Goal: Use online tool/utility: Utilize a website feature to perform a specific function

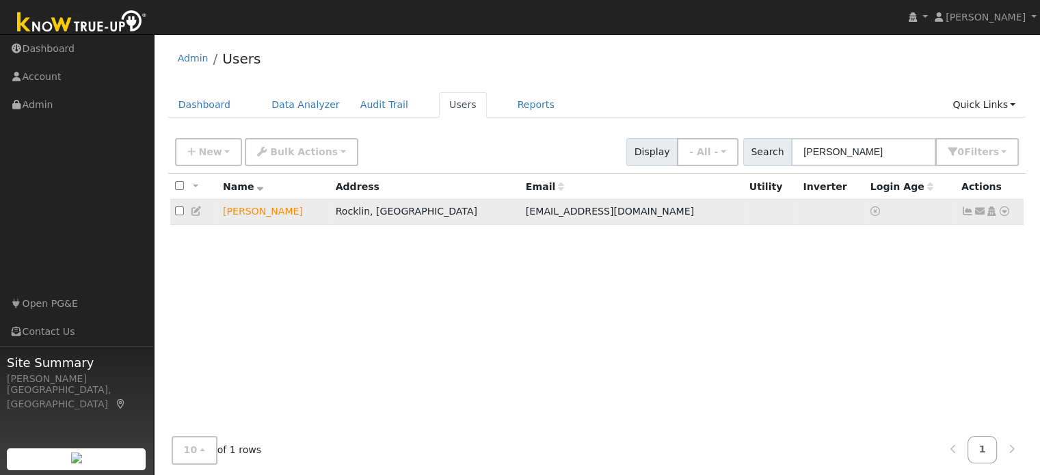
click at [1003, 214] on icon at bounding box center [1005, 212] width 12 height 10
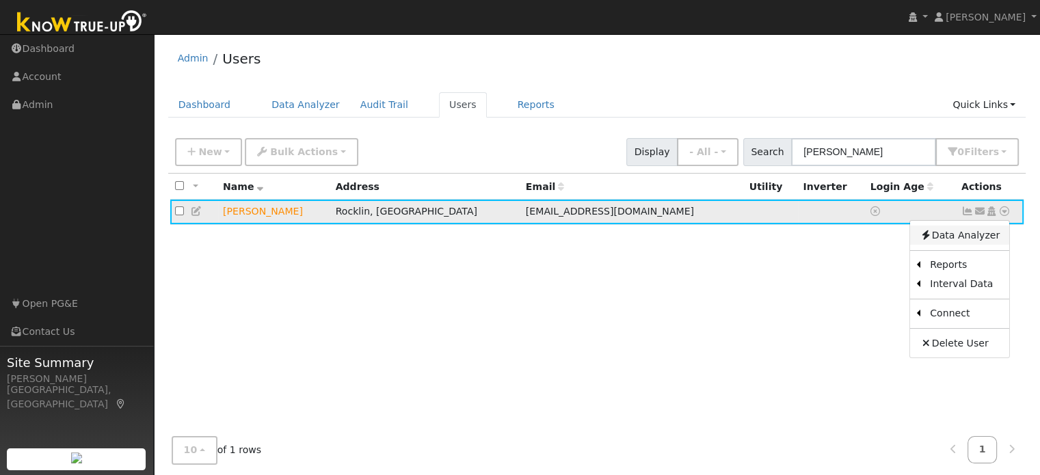
click at [955, 235] on link "Data Analyzer" at bounding box center [959, 235] width 99 height 19
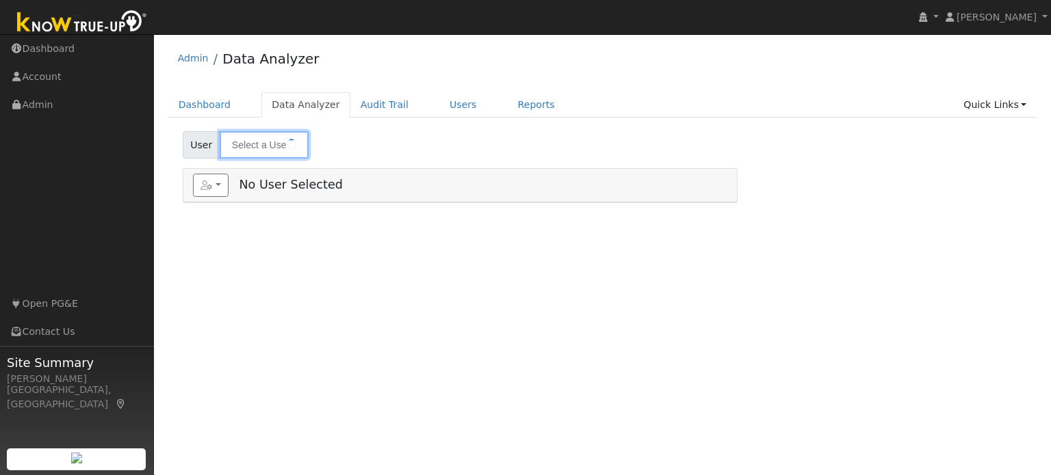
type input "[PERSON_NAME]"
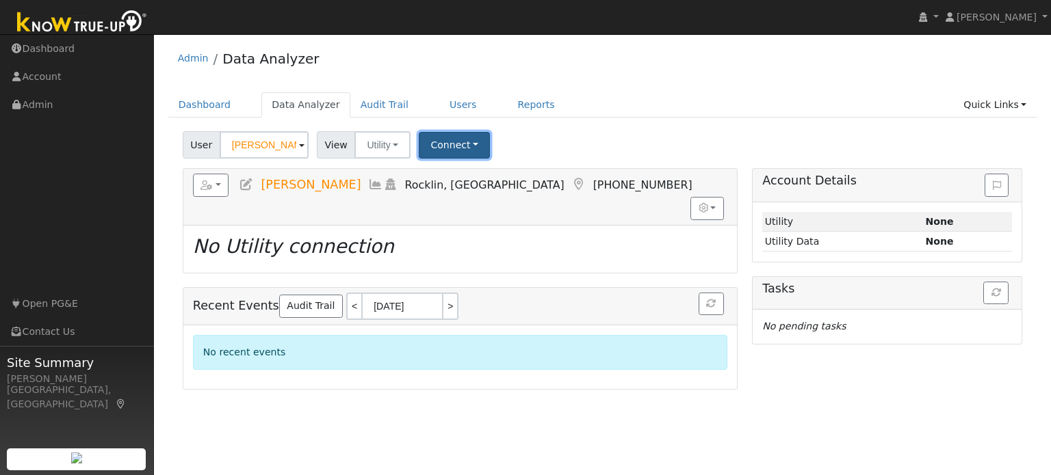
click at [445, 147] on button "Connect" at bounding box center [454, 145] width 71 height 27
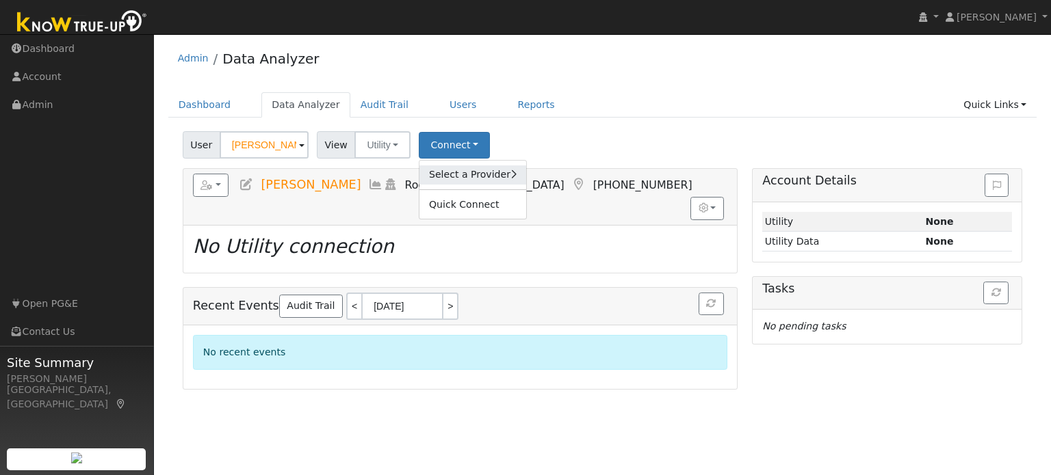
click at [457, 173] on link "Select a Provider" at bounding box center [472, 175] width 107 height 19
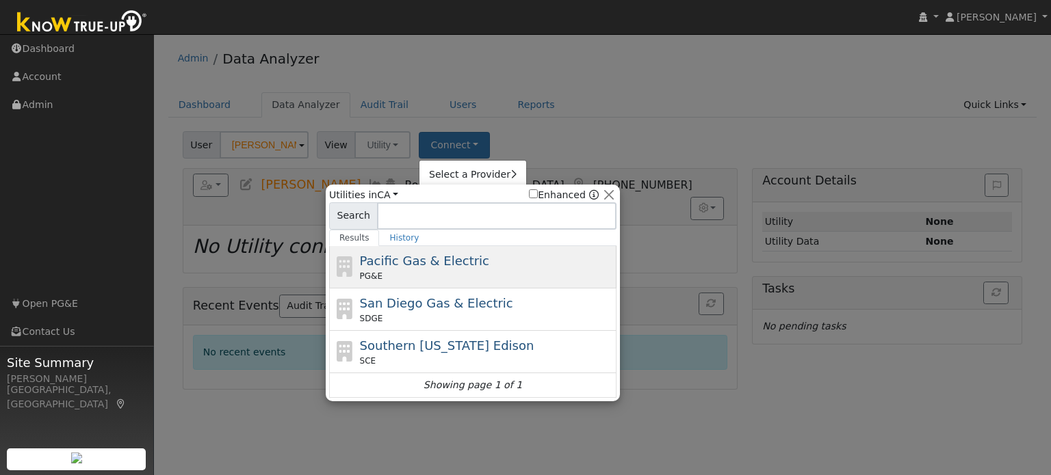
click at [443, 270] on div "PG&E" at bounding box center [487, 276] width 254 height 12
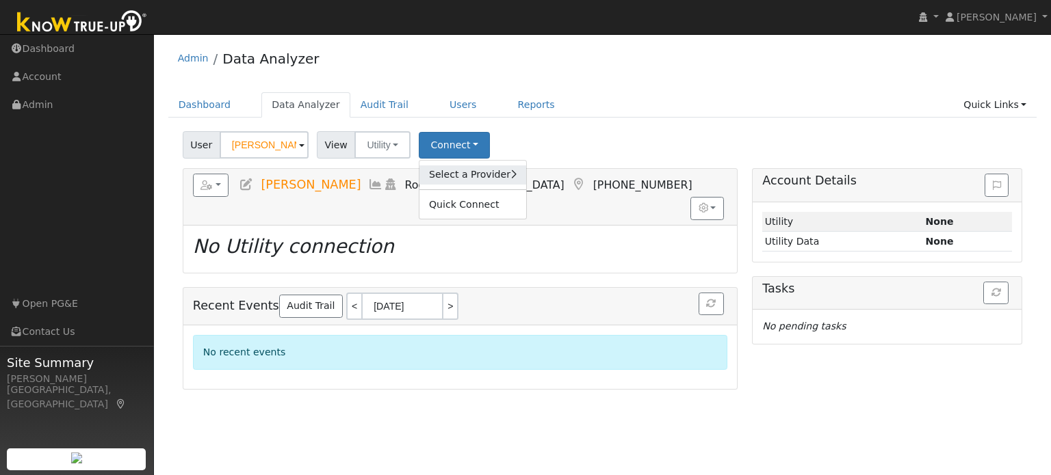
click at [475, 171] on link "Select a Provider" at bounding box center [472, 175] width 107 height 19
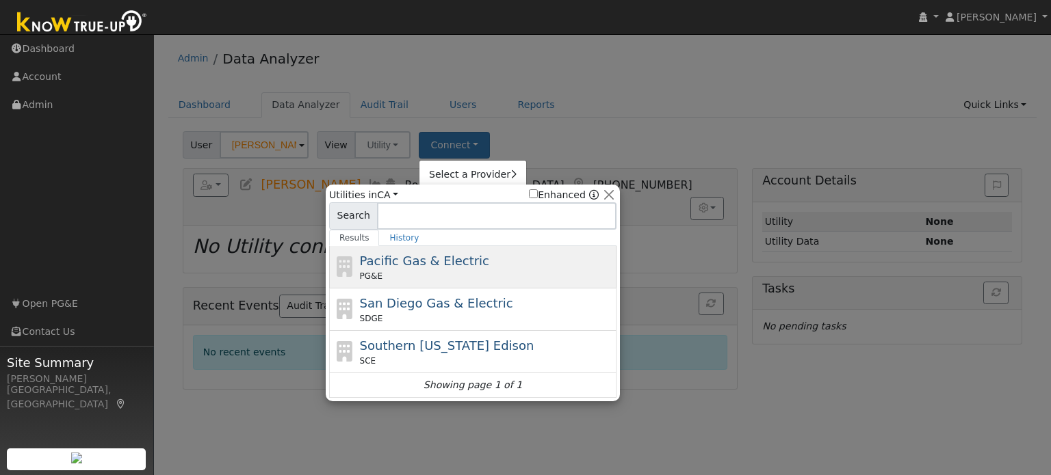
click at [487, 256] on div "Pacific Gas & Electric PG&E" at bounding box center [487, 267] width 254 height 31
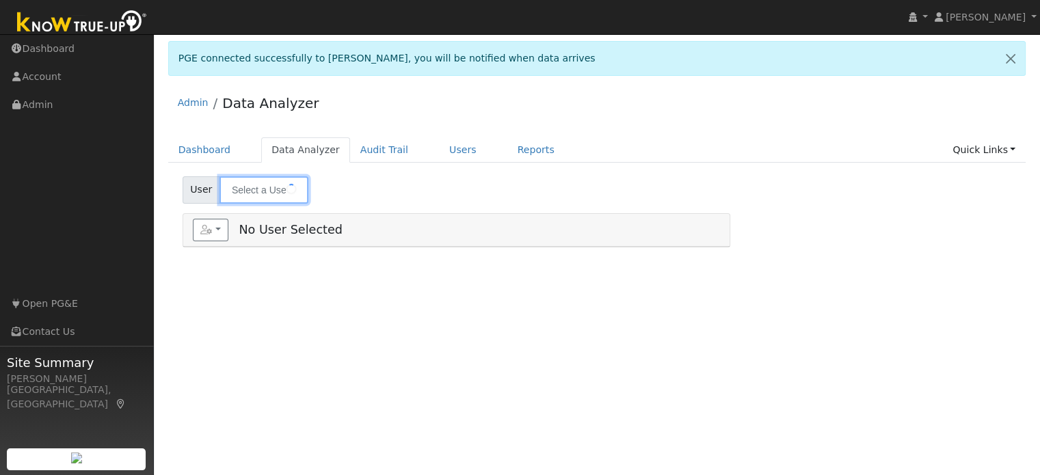
type input "[PERSON_NAME]"
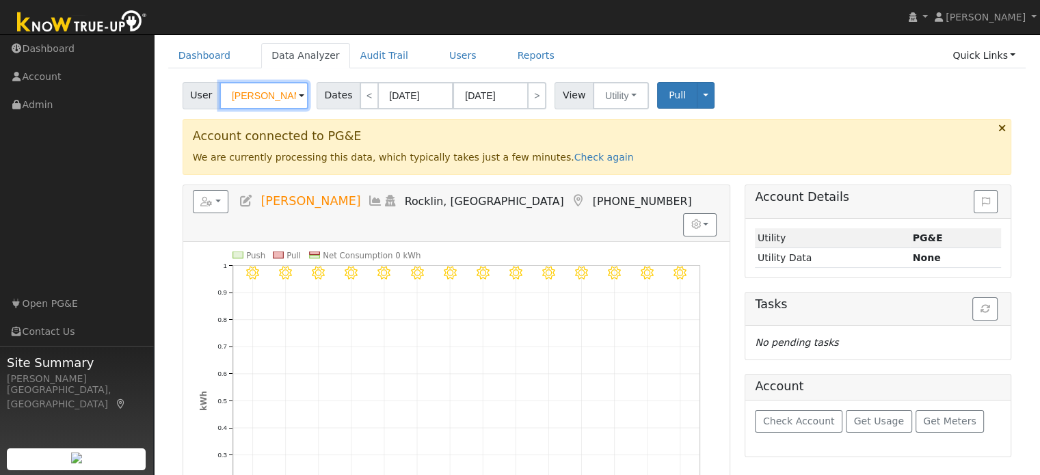
scroll to position [93, 0]
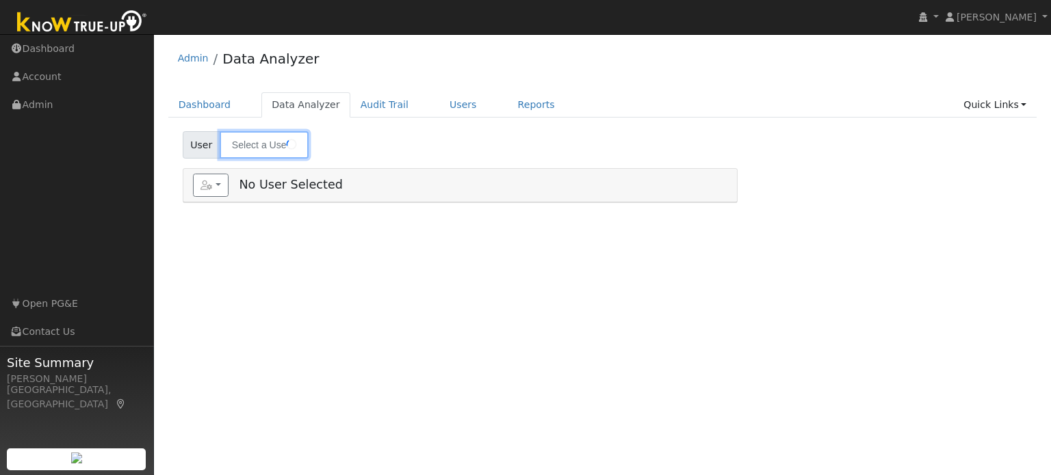
type input "[PERSON_NAME]"
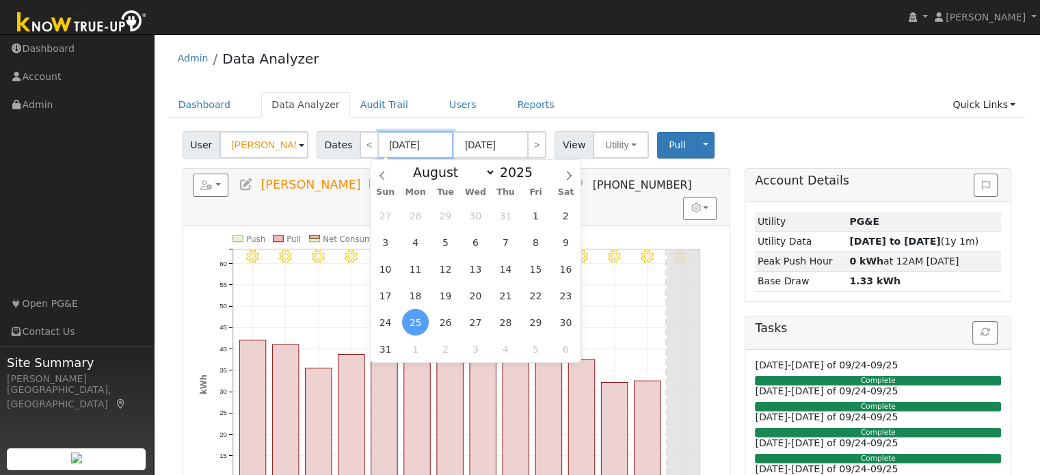
click at [402, 144] on input "[DATE]" at bounding box center [415, 144] width 75 height 27
click at [531, 215] on span "1" at bounding box center [536, 215] width 27 height 27
type input "08/01/2025"
type input "08/31/2025"
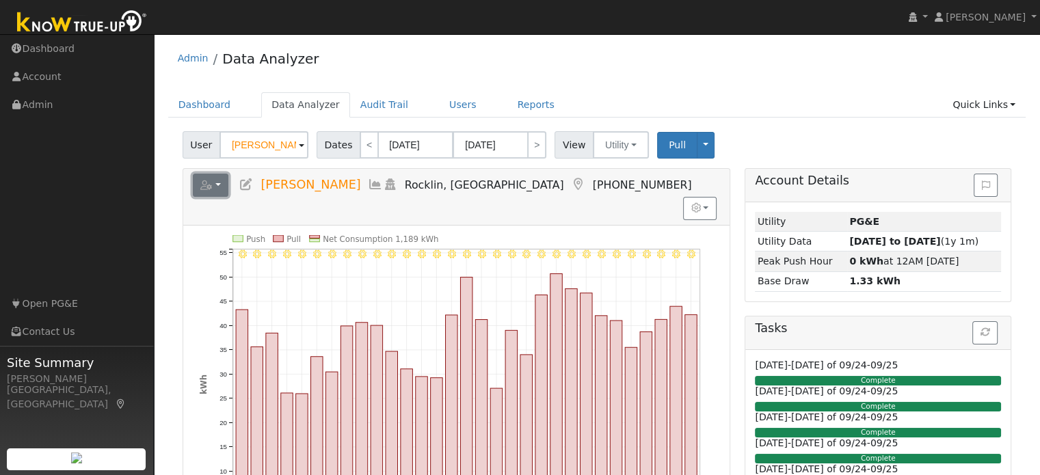
click at [211, 187] on icon "button" at bounding box center [206, 186] width 12 height 10
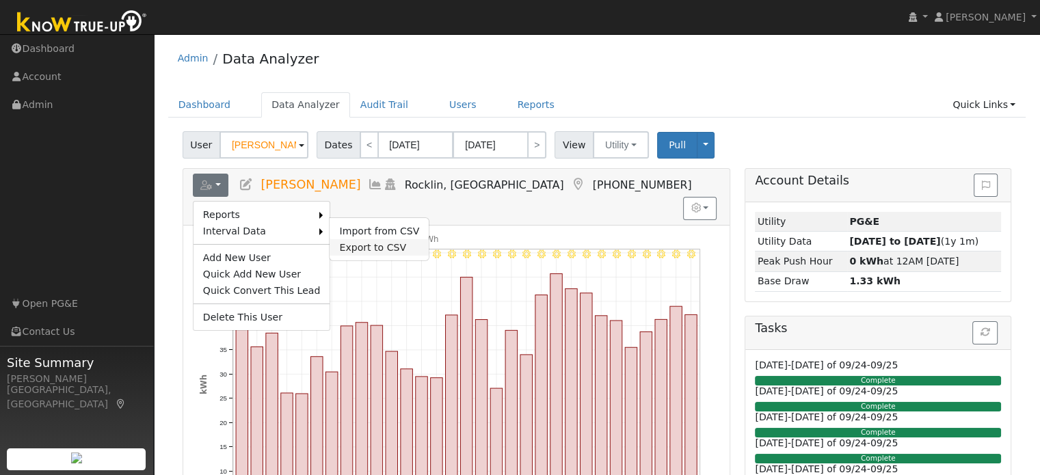
click at [350, 249] on link "Export to CSV" at bounding box center [379, 247] width 99 height 16
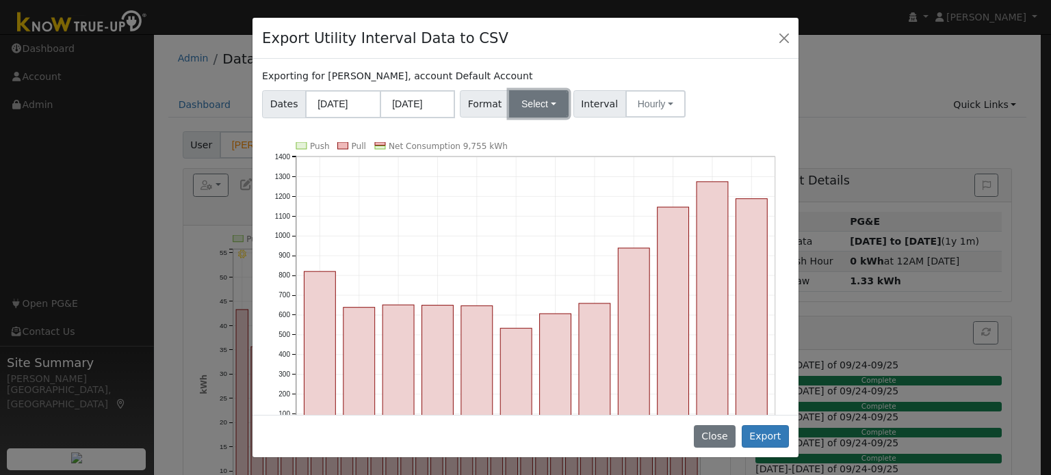
click at [517, 110] on button "Select" at bounding box center [539, 103] width 60 height 27
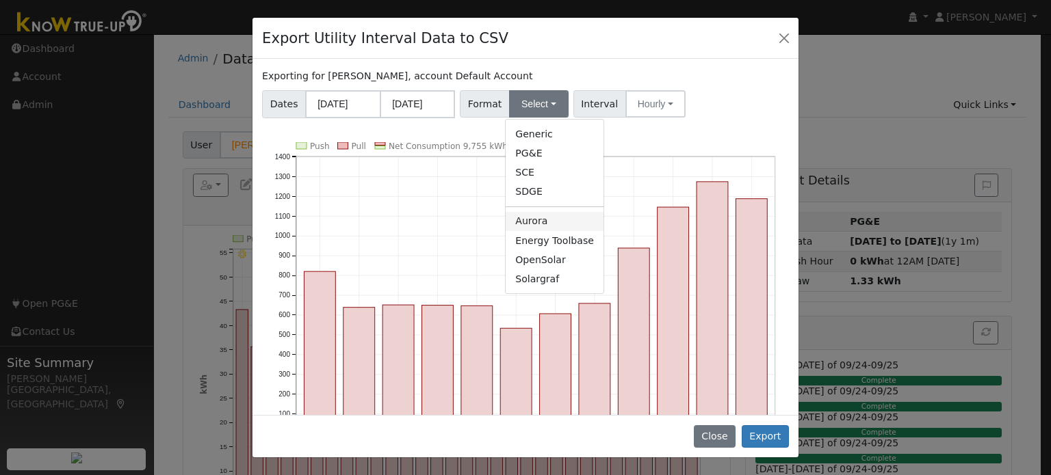
click at [534, 222] on link "Aurora" at bounding box center [554, 221] width 98 height 19
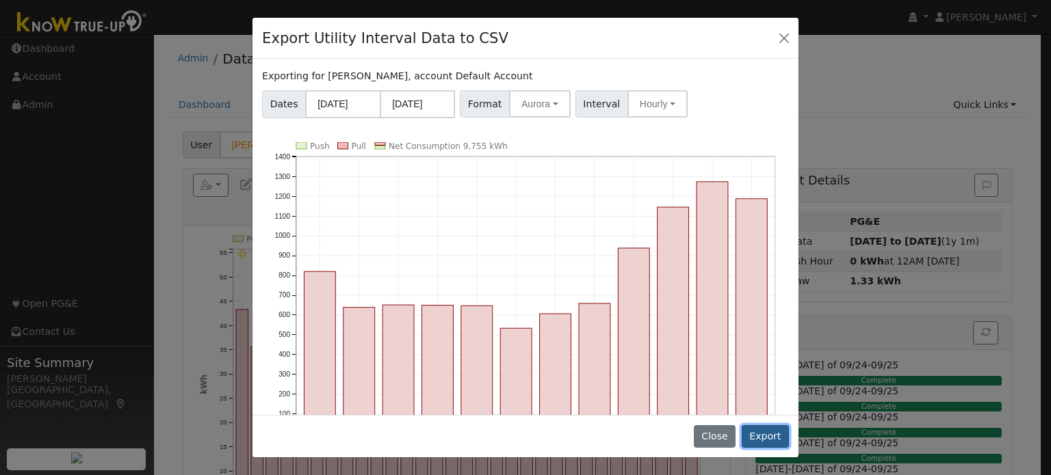
click at [772, 440] on button "Export" at bounding box center [764, 436] width 47 height 23
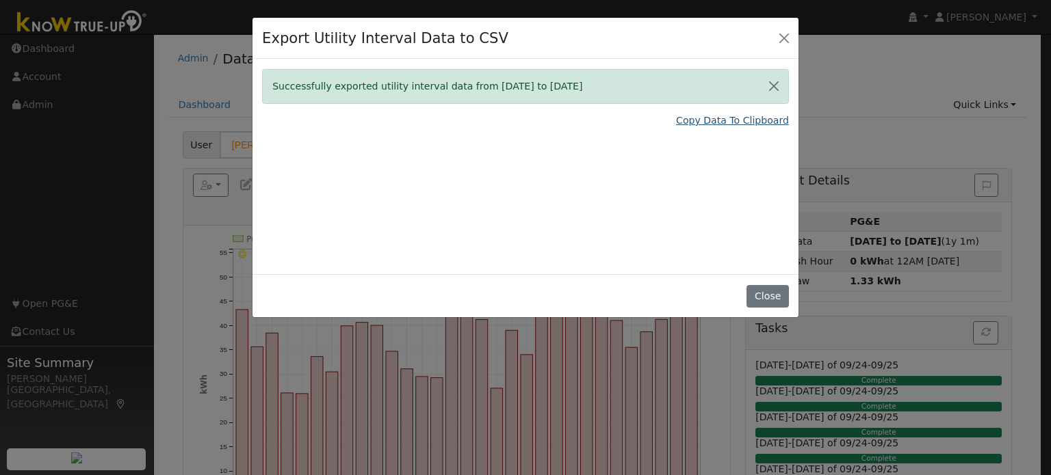
click at [728, 117] on link "Copy Data To Clipboard" at bounding box center [732, 121] width 113 height 14
click at [791, 40] on button "Close" at bounding box center [783, 37] width 19 height 19
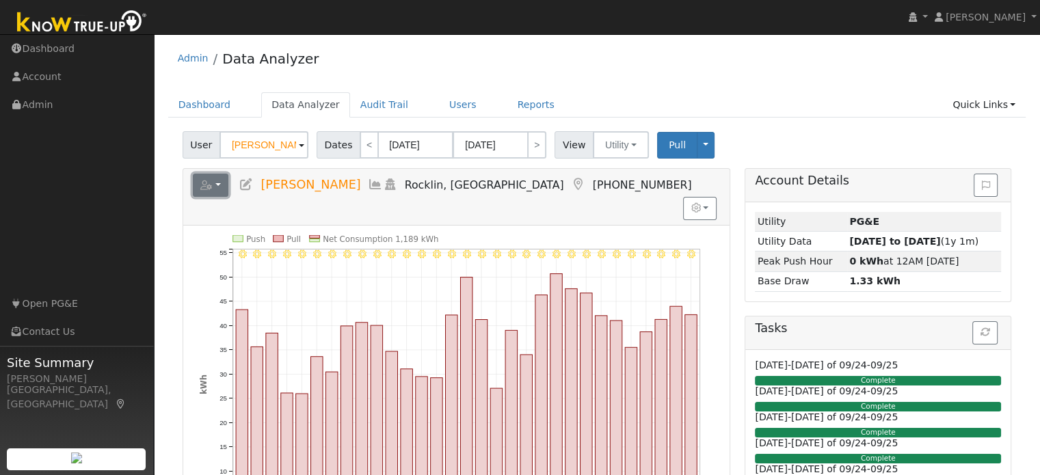
click at [211, 181] on icon "button" at bounding box center [206, 186] width 12 height 10
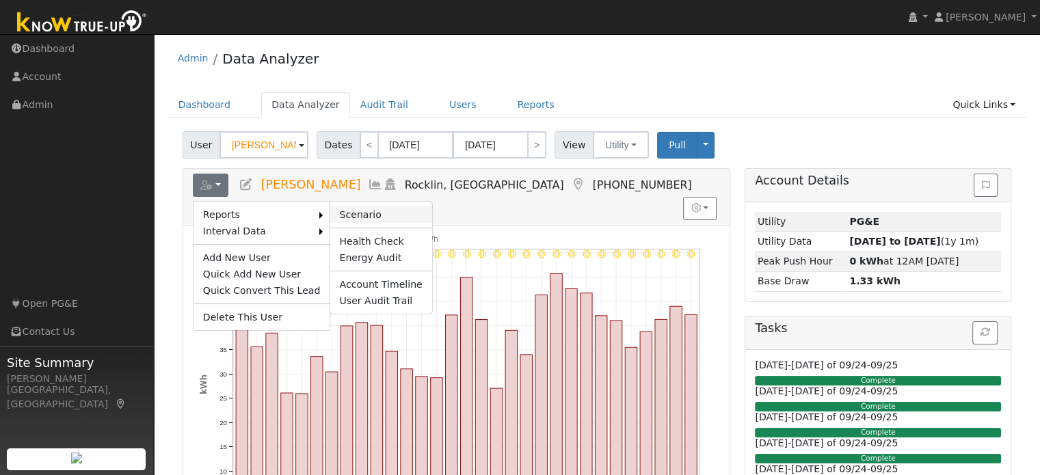
click at [331, 209] on link "Scenario" at bounding box center [381, 215] width 102 height 16
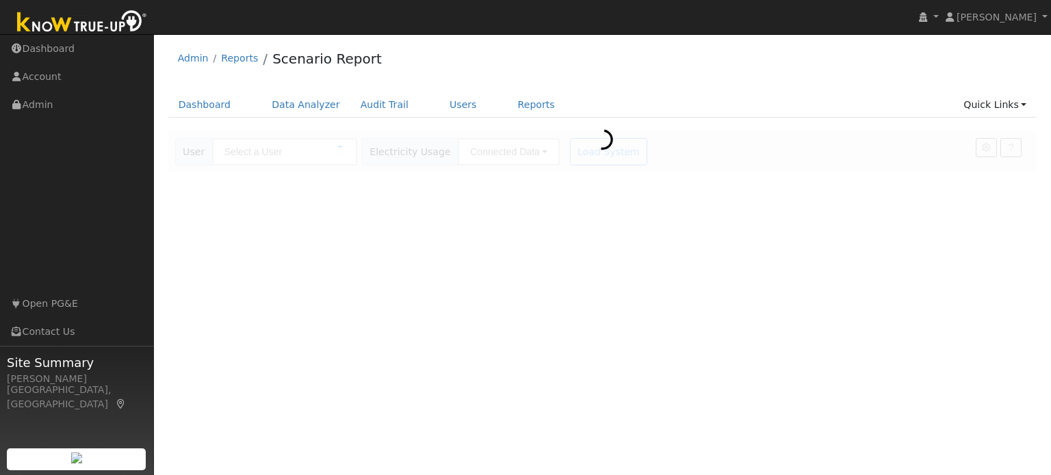
type input "[PERSON_NAME]"
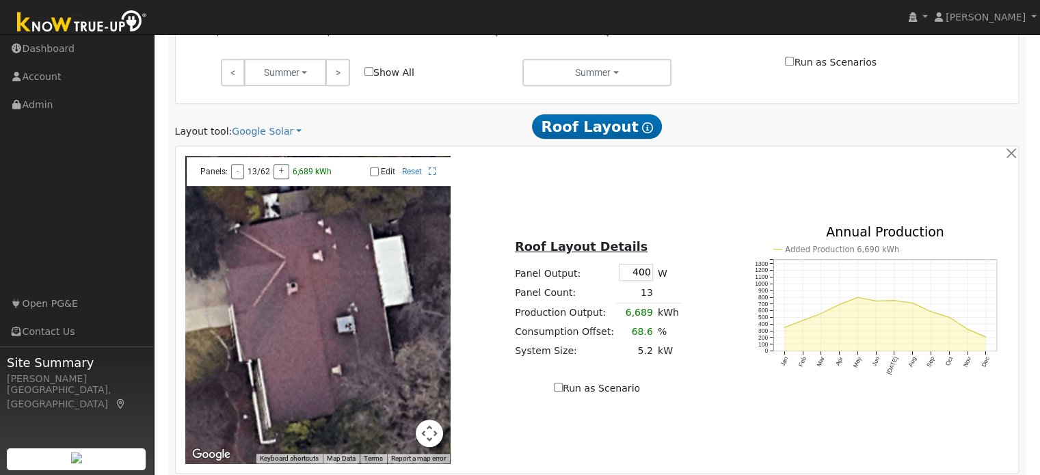
scroll to position [672, 0]
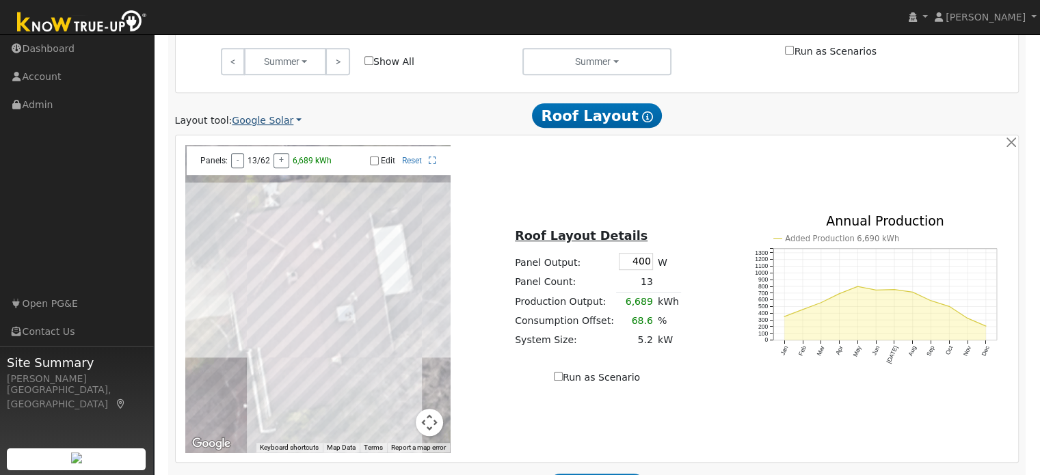
click at [256, 125] on link "Google Solar" at bounding box center [267, 121] width 70 height 14
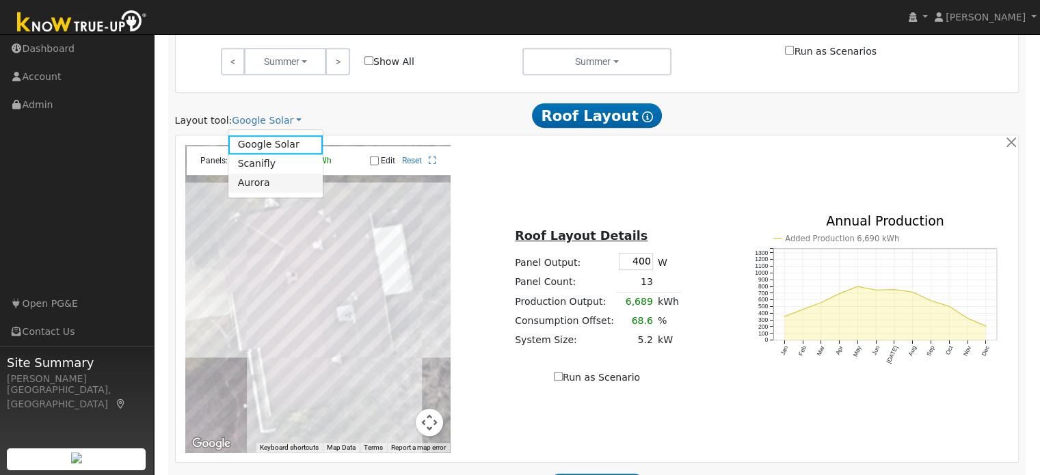
click at [268, 183] on link "Aurora" at bounding box center [275, 183] width 95 height 19
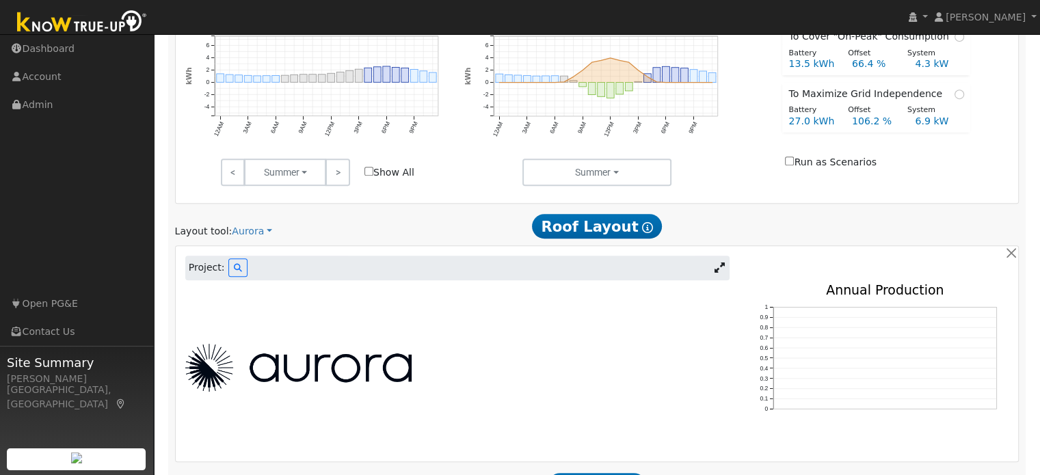
scroll to position [715, 0]
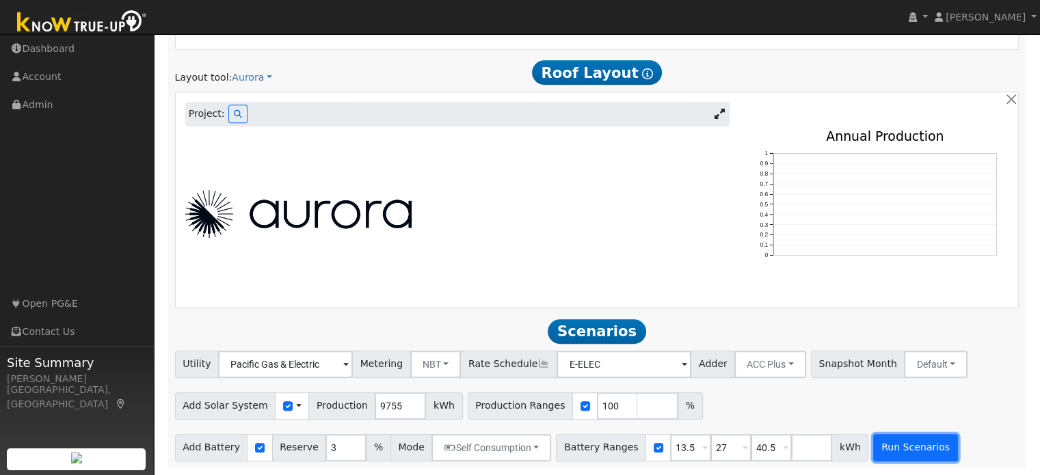
click at [886, 453] on button "Run Scenarios" at bounding box center [915, 447] width 84 height 27
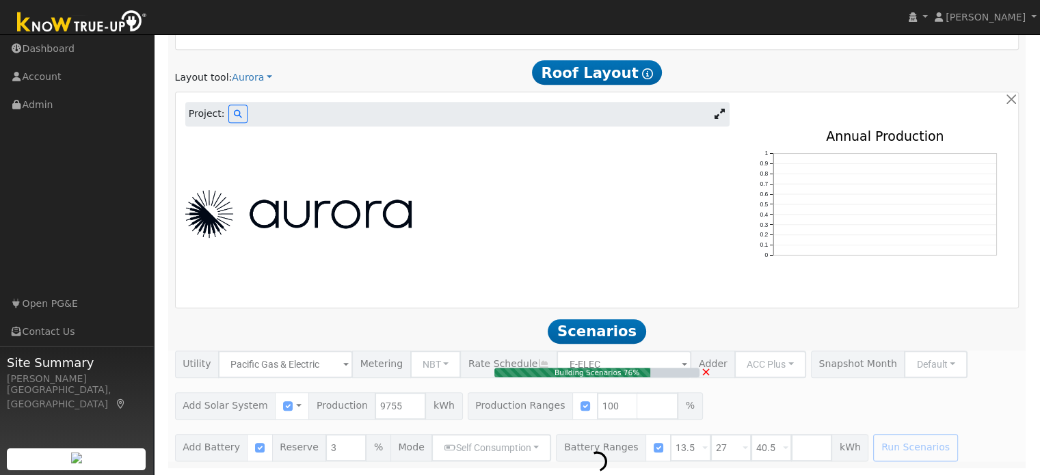
type input "6.5"
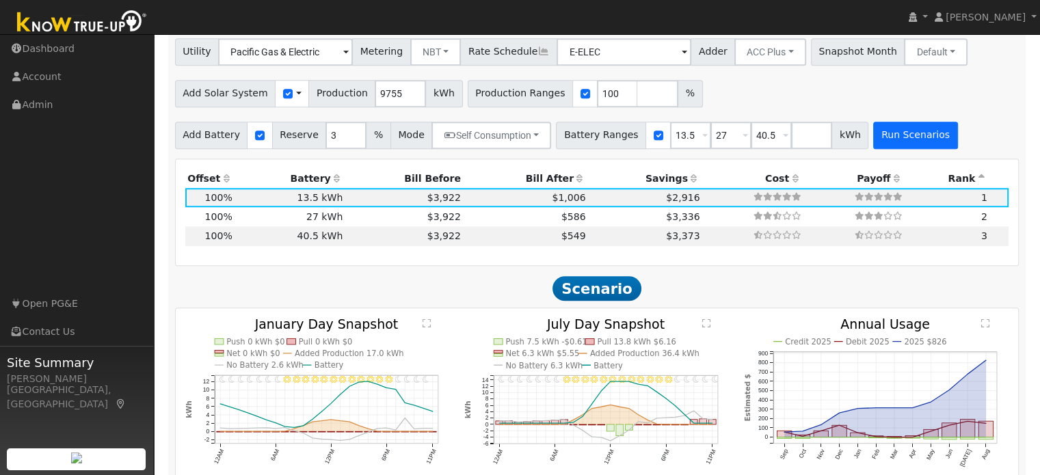
scroll to position [1051, 0]
